Goal: Information Seeking & Learning: Check status

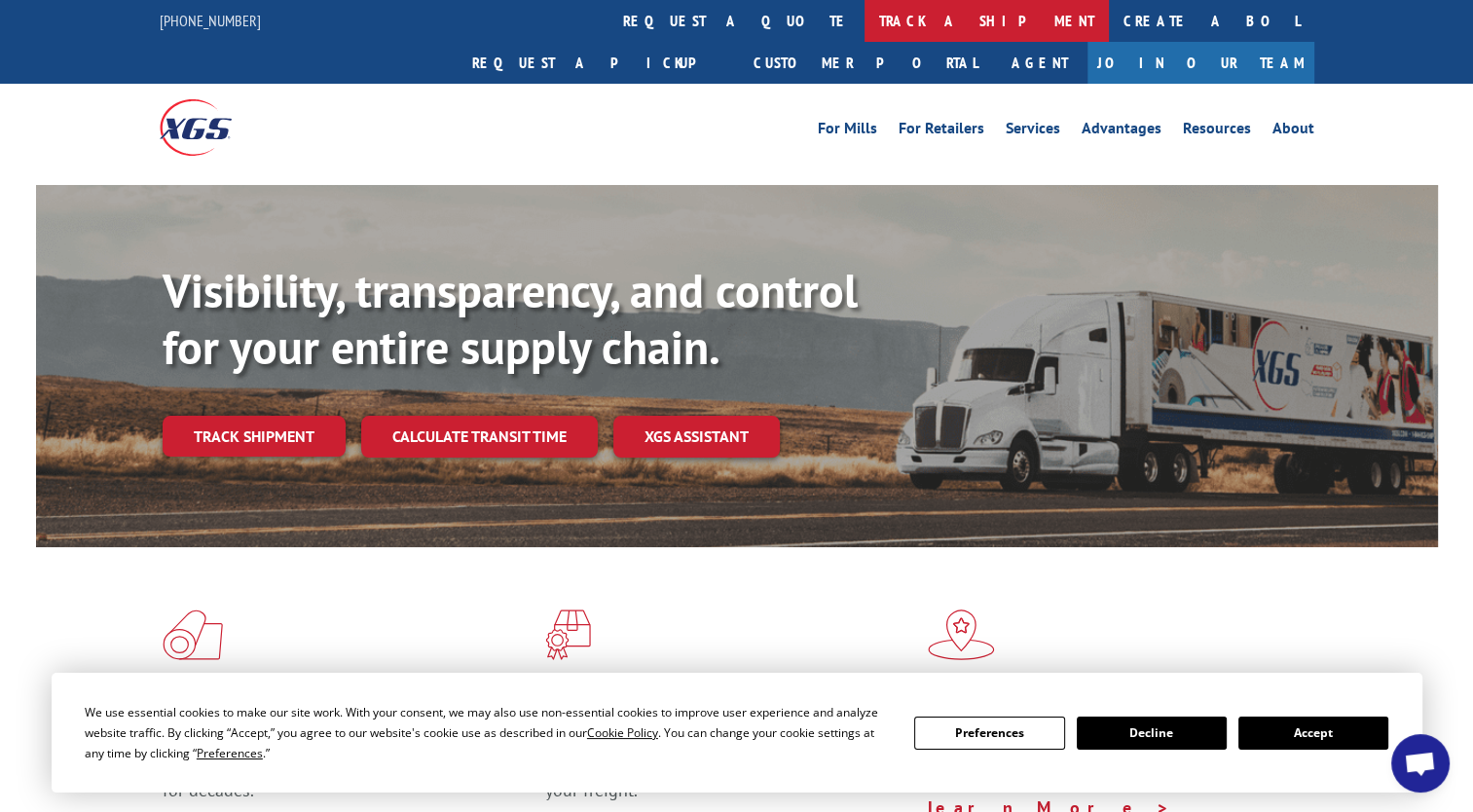
click at [865, 20] on link "track a shipment" at bounding box center [986, 20] width 244 height 42
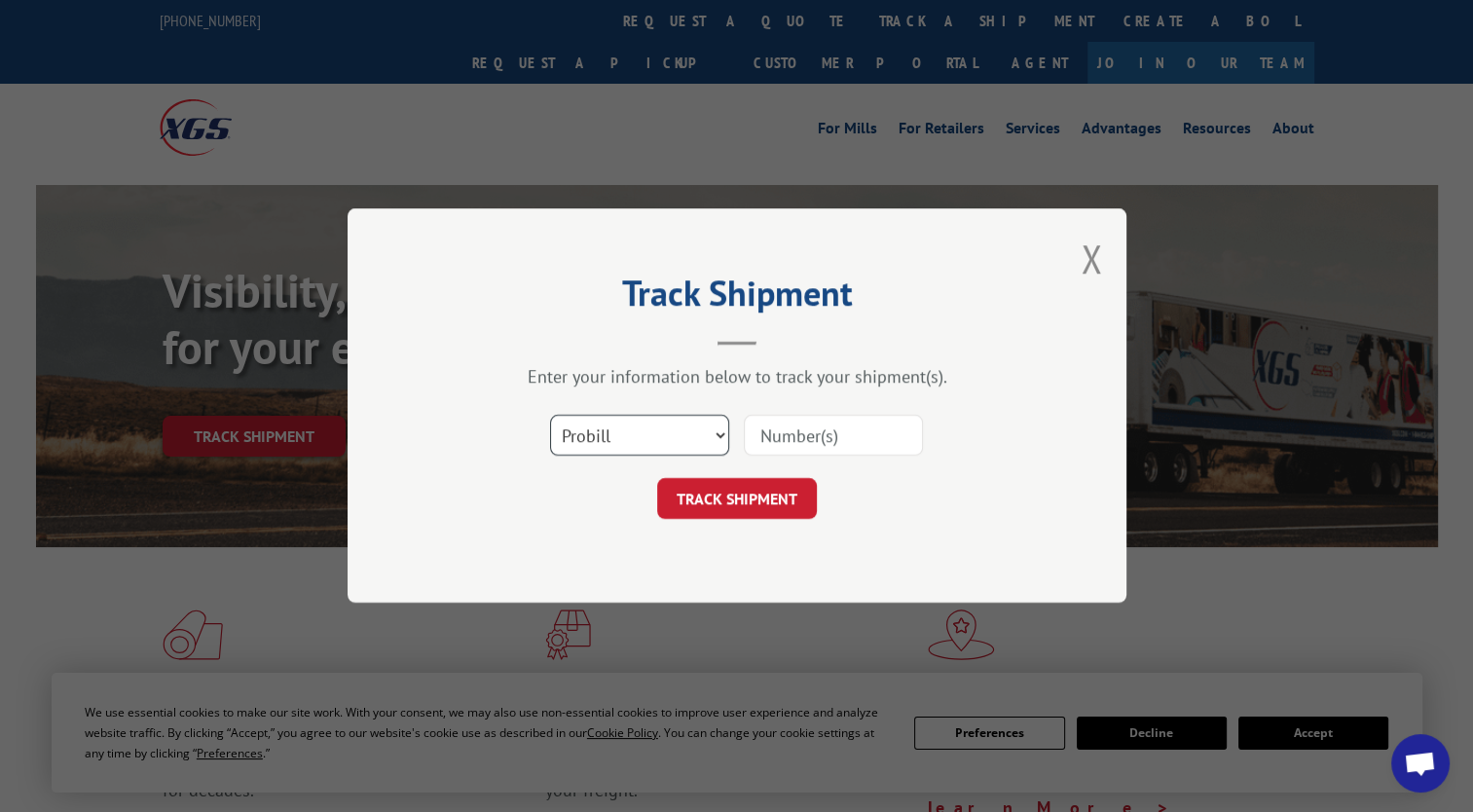
click at [668, 425] on select "Select category... Probill BOL PO" at bounding box center [640, 436] width 179 height 41
select select "bol"
click at [550, 416] on select "Select category... Probill BOL PO" at bounding box center [640, 436] width 179 height 41
click at [813, 420] on input at bounding box center [833, 436] width 179 height 41
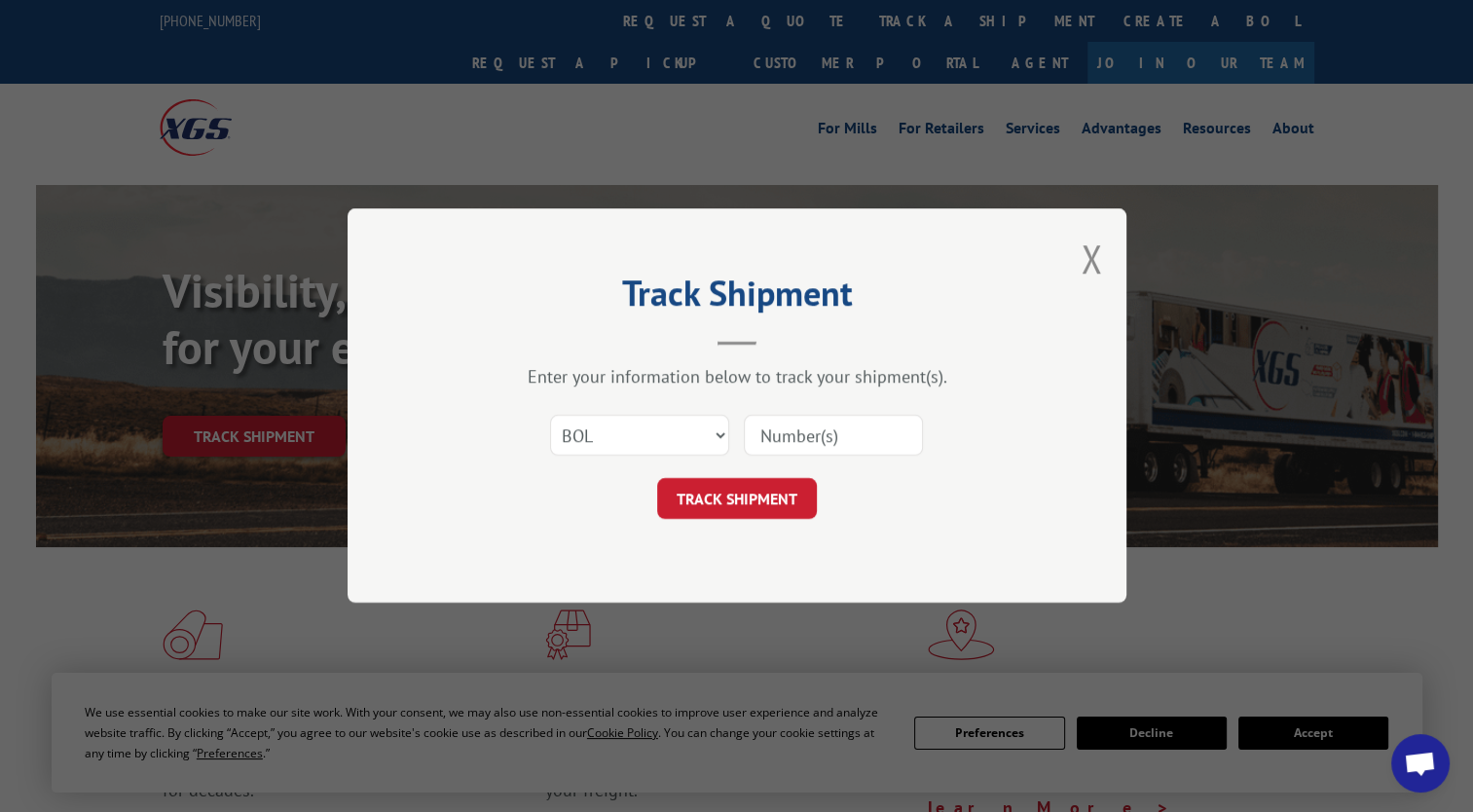
paste input "744004"
type input "744004"
click at [764, 485] on button "TRACK SHIPMENT" at bounding box center [737, 499] width 160 height 41
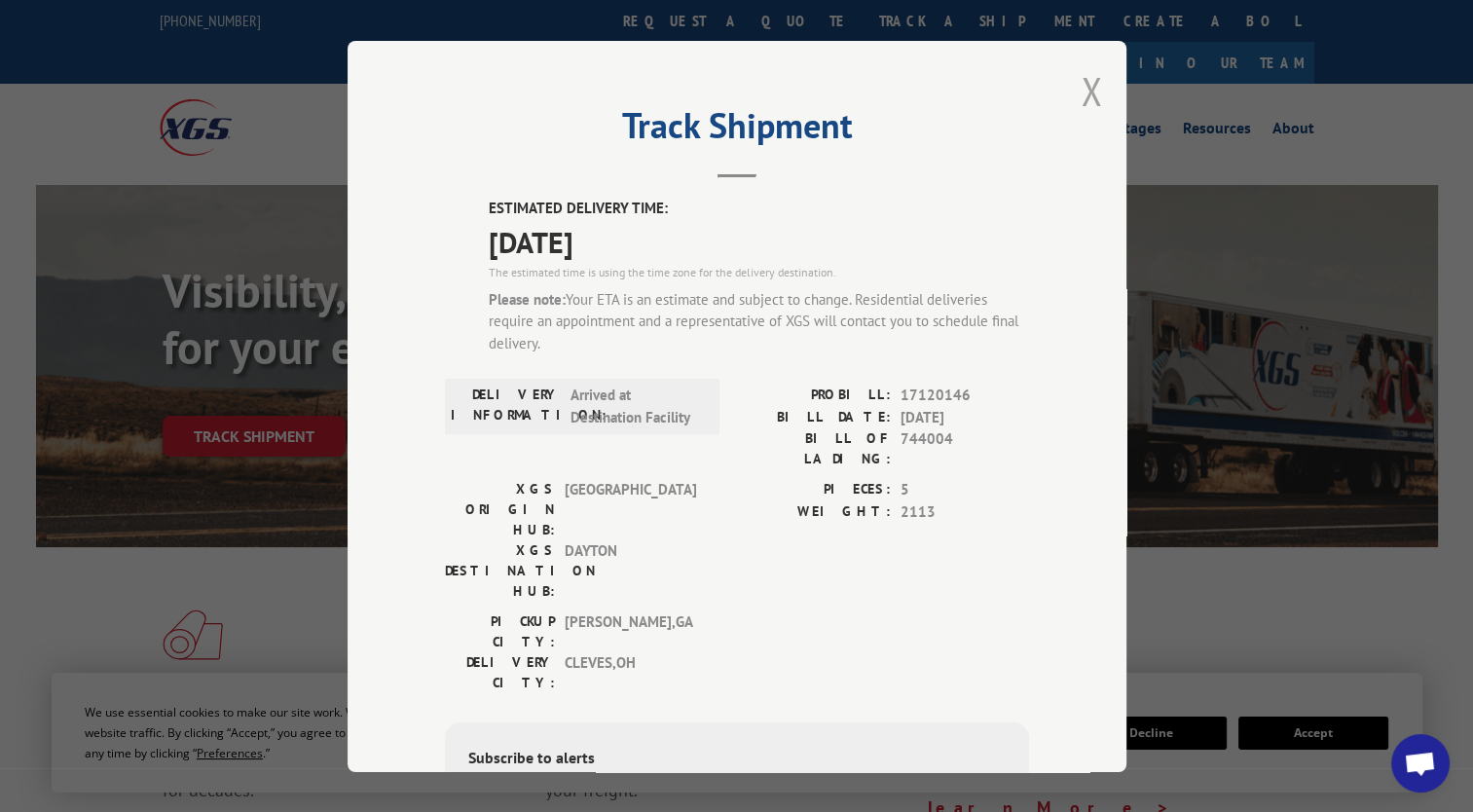
click at [1083, 88] on button "Close modal" at bounding box center [1091, 91] width 21 height 52
